Goal: Task Accomplishment & Management: Manage account settings

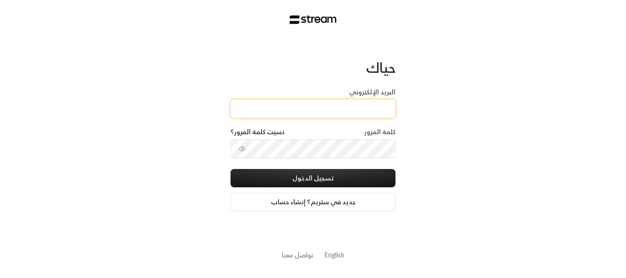
click at [358, 106] on input "البريد الإلكتروني" at bounding box center [313, 108] width 165 height 19
type input "[EMAIL_ADDRESS][DOMAIN_NAME]"
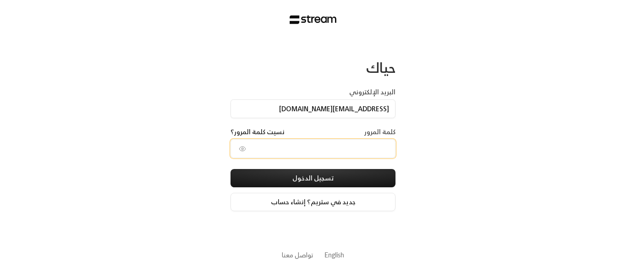
click at [231, 169] on button "تسجيل الدخول" at bounding box center [313, 178] width 165 height 18
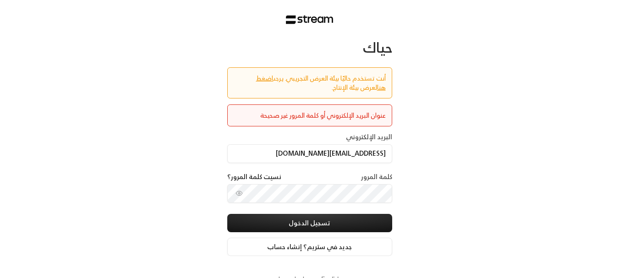
click at [312, 119] on div "عنوان البريد الإلكتروني أو كلمة المرور غير صحيحة" at bounding box center [310, 115] width 152 height 9
click at [157, 160] on div "حياك أنت تستخدم حاليًا بيئة العرض التجريبي. يرجى اضغط هنا لعرض بيئة الإنتاج. عن…" at bounding box center [309, 151] width 619 height 303
click at [331, 156] on input "[EMAIL_ADDRESS][DOMAIN_NAME]" at bounding box center [309, 153] width 165 height 19
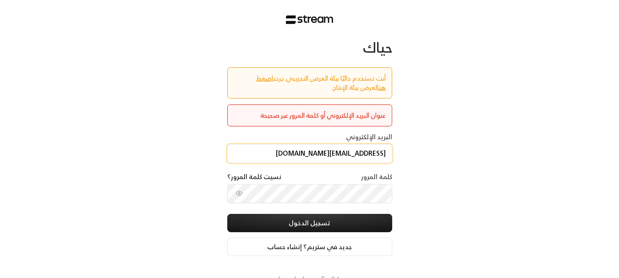
click at [331, 156] on input "[EMAIL_ADDRESS][DOMAIN_NAME]" at bounding box center [309, 153] width 165 height 19
type input "[PERSON_NAME][EMAIL_ADDRESS][DOMAIN_NAME]"
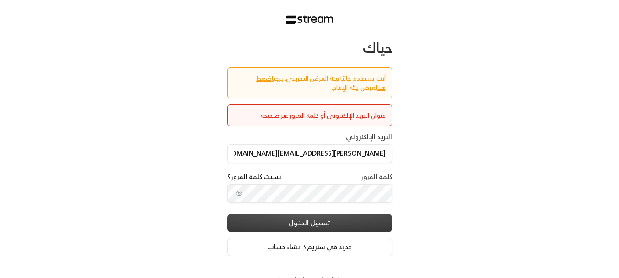
click at [342, 217] on button "تسجيل الدخول" at bounding box center [309, 223] width 165 height 18
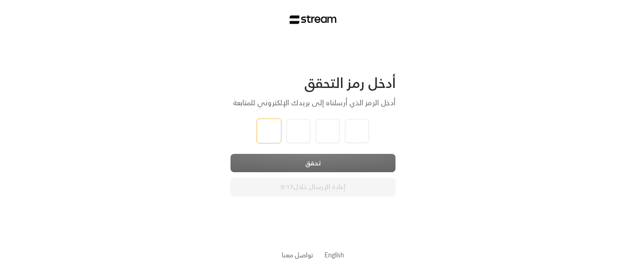
type input "0"
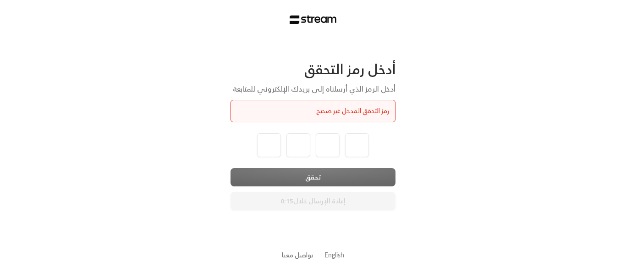
click at [325, 165] on div "أدخل رمز التحقق أدخل الرمز الذي أرسلناه إلى بريدك الإلكتروني للمتابعة رمز التحق…" at bounding box center [313, 136] width 165 height 150
click at [256, 141] on div at bounding box center [313, 145] width 165 height 24
click at [279, 146] on input "tel" at bounding box center [269, 145] width 24 height 24
type input "1"
type input "2"
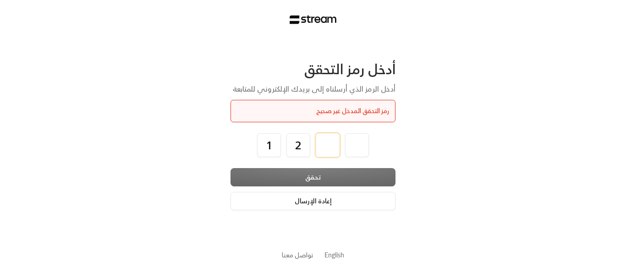
type input "3"
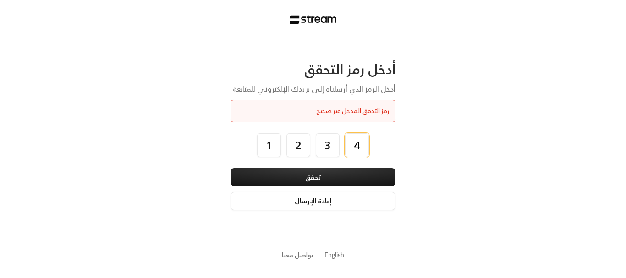
type input "4"
click at [231, 168] on button "تحقق" at bounding box center [313, 177] width 165 height 18
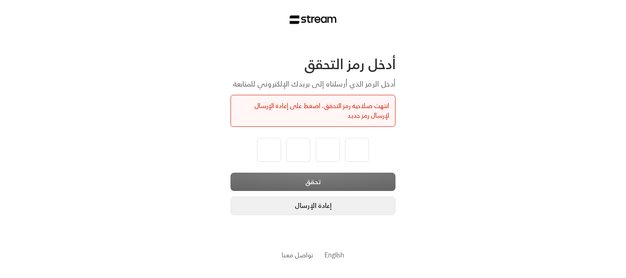
click at [316, 203] on button "إعادة الإرسال" at bounding box center [313, 206] width 165 height 18
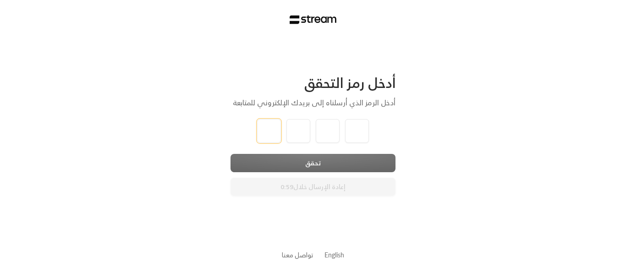
click at [270, 125] on input "tel" at bounding box center [269, 131] width 24 height 24
type input "1"
type input "2"
type input "3"
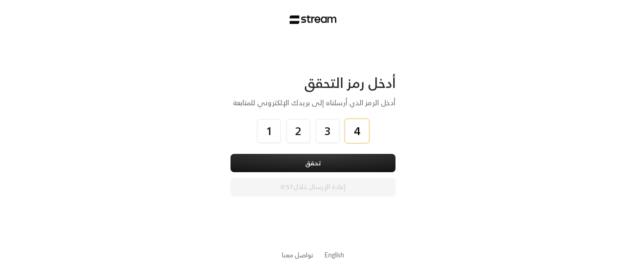
type input "4"
click at [267, 151] on div "أدخل رمز التحقق أدخل الرمز الذي أرسلناه إلى بريدك الإلكتروني للمتابعة 1 2 3 4 ت…" at bounding box center [313, 135] width 165 height 122
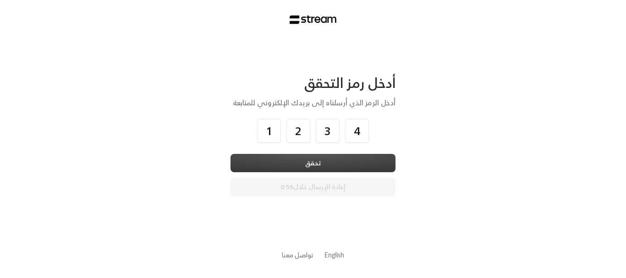
click at [269, 156] on button "تحقق" at bounding box center [313, 163] width 165 height 18
